Goal: Task Accomplishment & Management: Use online tool/utility

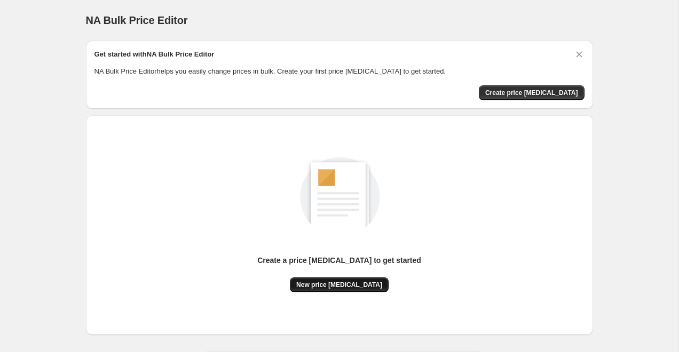
click at [353, 285] on span "New price change job" at bounding box center [339, 285] width 86 height 9
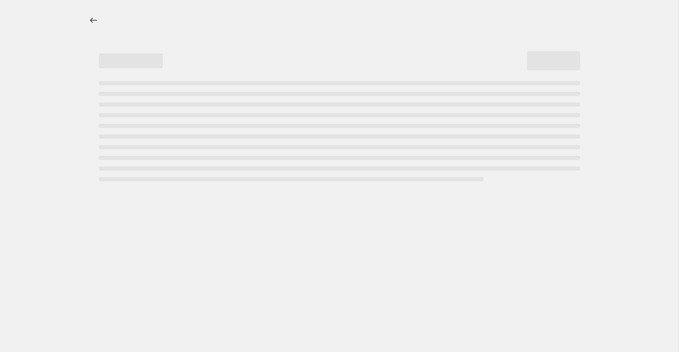
select select "percentage"
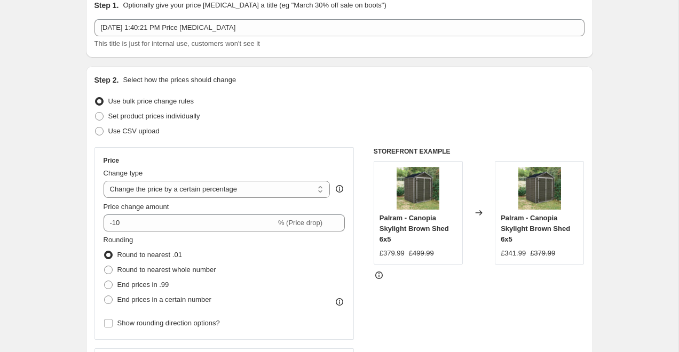
scroll to position [87, 0]
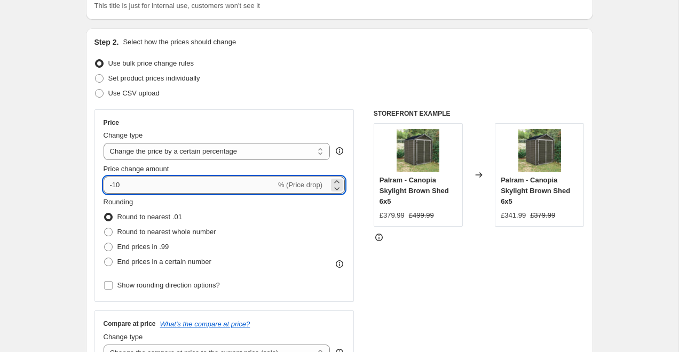
click at [200, 192] on input "-10" at bounding box center [190, 185] width 172 height 17
type input "-1"
type input "-30"
click at [144, 251] on span "End prices in .99" at bounding box center [143, 247] width 52 height 11
click at [105, 243] on input "End prices in .99" at bounding box center [104, 243] width 1 height 1
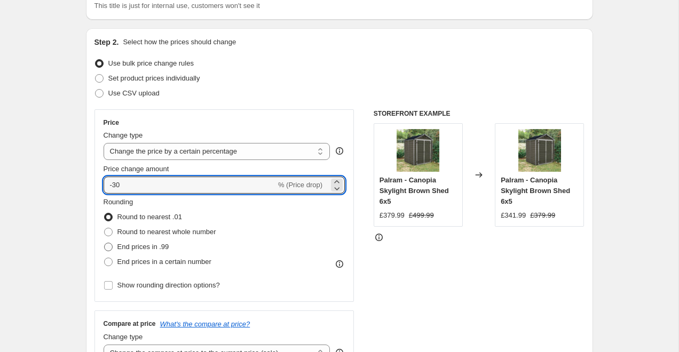
radio input "true"
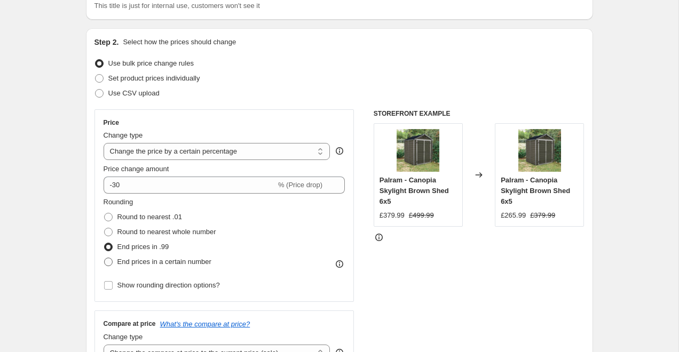
click at [142, 264] on span "End prices in a certain number" at bounding box center [164, 262] width 94 height 8
click at [105, 258] on input "End prices in a certain number" at bounding box center [104, 258] width 1 height 1
radio input "true"
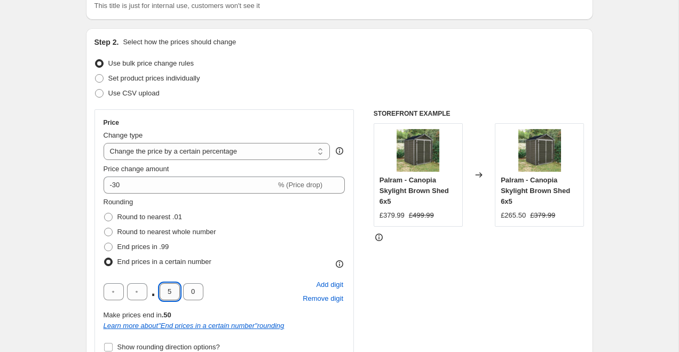
click at [172, 294] on input "5" at bounding box center [170, 292] width 20 height 17
type input "7"
type input "9"
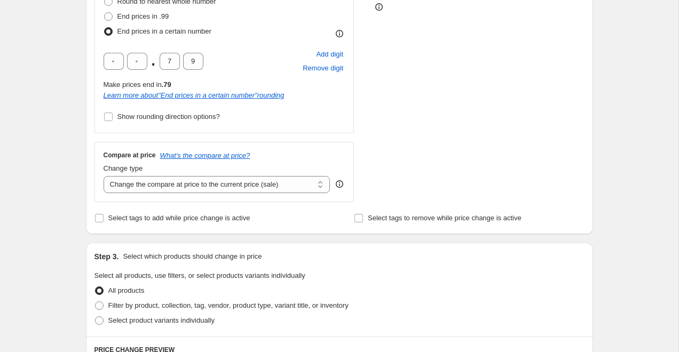
scroll to position [320, 0]
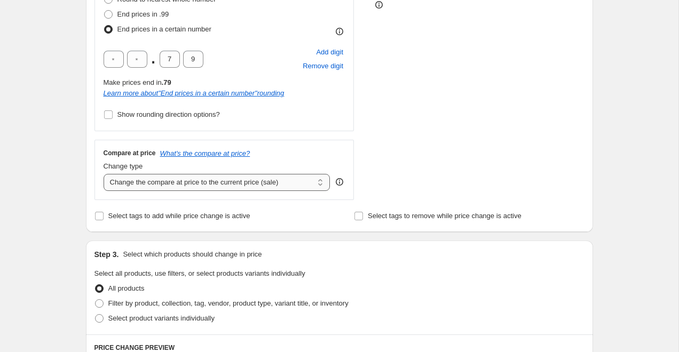
click at [137, 185] on select "Change the compare at price to the current price (sale) Change the compare at p…" at bounding box center [217, 182] width 227 height 17
select select "remove"
click at [104, 174] on select "Change the compare at price to the current price (sale) Change the compare at p…" at bounding box center [217, 182] width 227 height 17
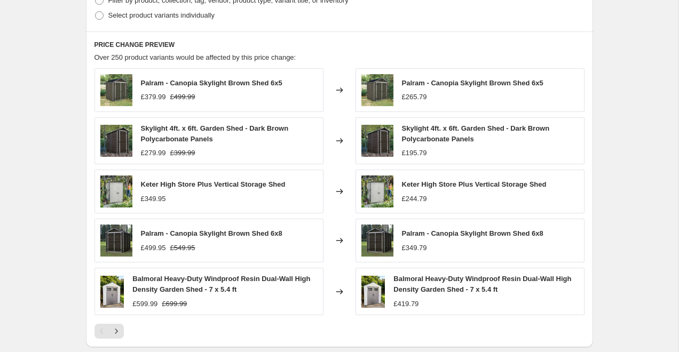
scroll to position [784, 0]
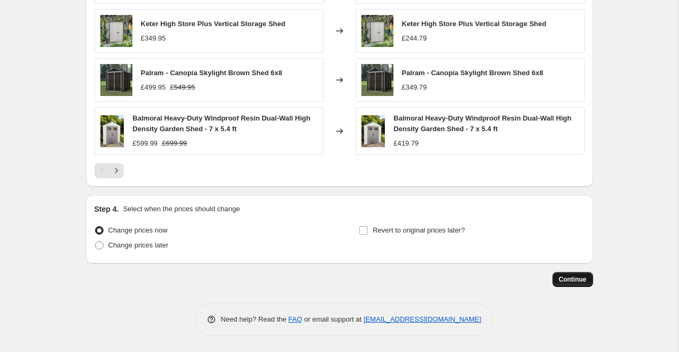
click at [564, 274] on button "Continue" at bounding box center [573, 279] width 41 height 15
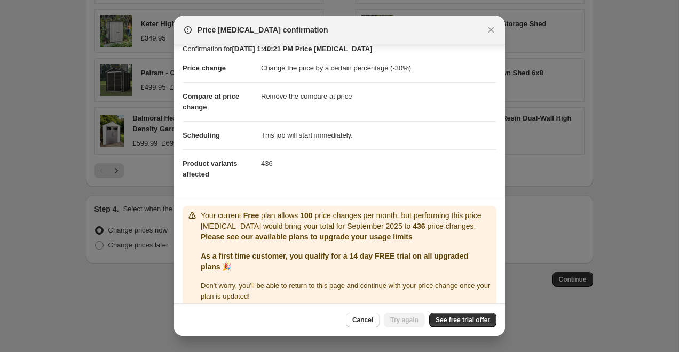
scroll to position [20, 0]
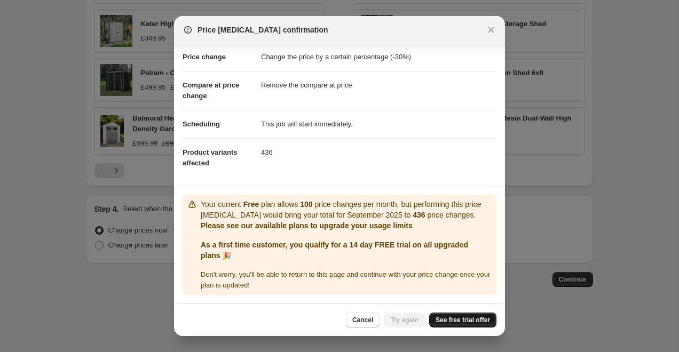
click at [454, 320] on span "See free trial offer" at bounding box center [463, 320] width 54 height 9
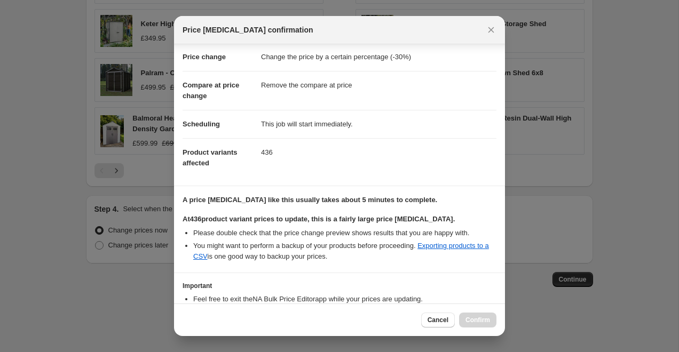
scroll to position [90, 0]
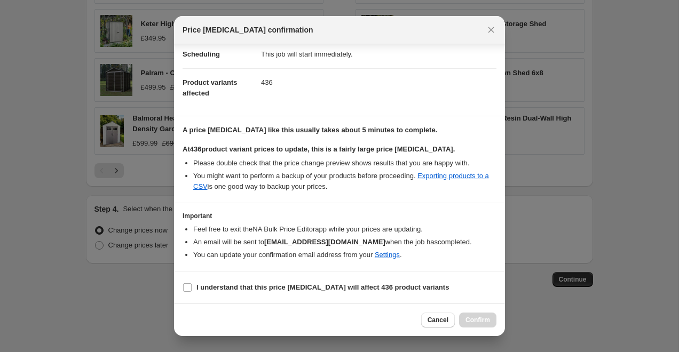
click at [262, 279] on section "I understand that this price change job will affect 436 product variants" at bounding box center [339, 288] width 331 height 32
click at [262, 288] on b "I understand that this price change job will affect 436 product variants" at bounding box center [322, 288] width 253 height 8
click at [192, 288] on input "I understand that this price change job will affect 436 product variants" at bounding box center [187, 288] width 9 height 9
checkbox input "true"
click at [470, 312] on div "Cancel Confirm" at bounding box center [339, 320] width 331 height 33
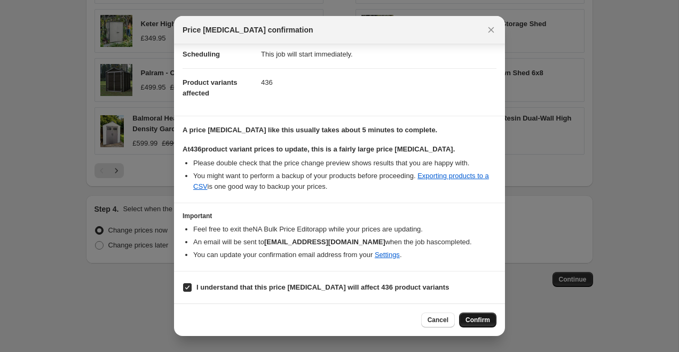
click at [475, 318] on span "Confirm" at bounding box center [478, 320] width 25 height 9
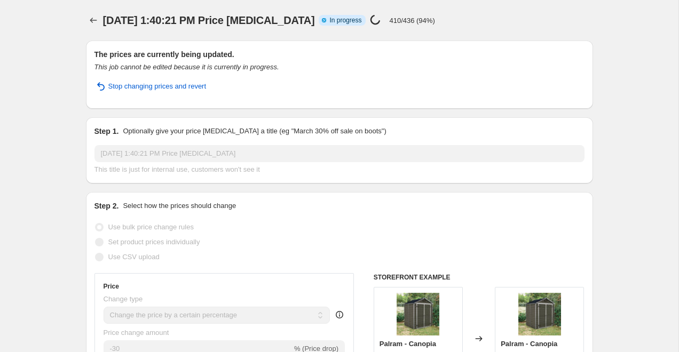
select select "percentage"
select select "remove"
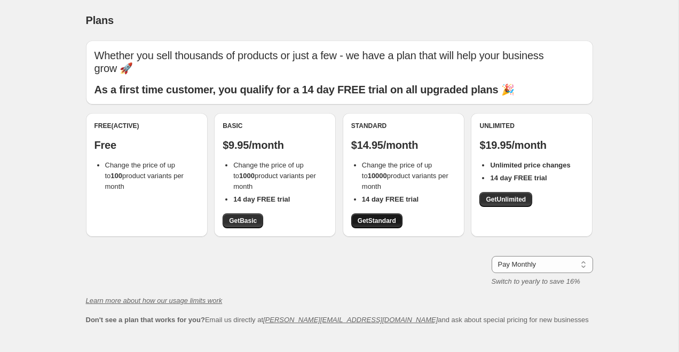
click at [368, 217] on span "Get Standard" at bounding box center [377, 221] width 38 height 9
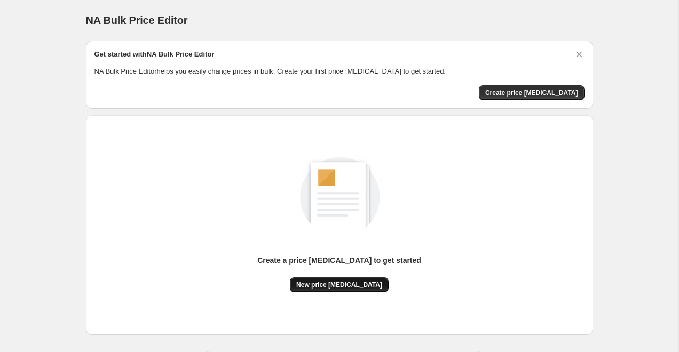
click at [355, 287] on span "New price change job" at bounding box center [339, 285] width 86 height 9
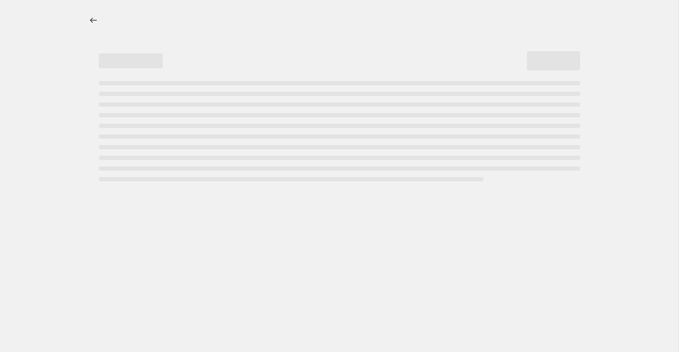
select select "percentage"
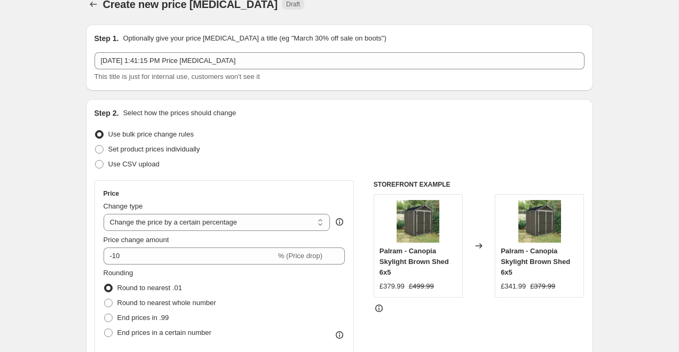
scroll to position [22, 0]
